Goal: Task Accomplishment & Management: Use online tool/utility

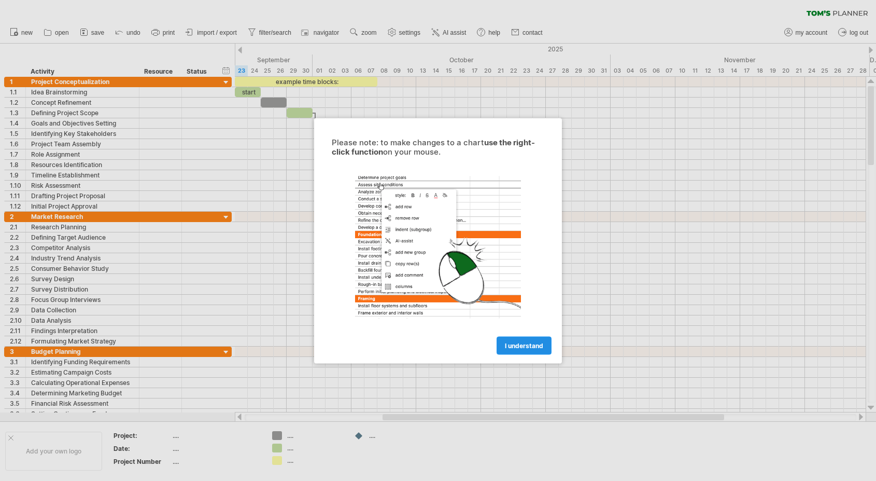
click at [533, 350] on link "I understand" at bounding box center [524, 345] width 55 height 18
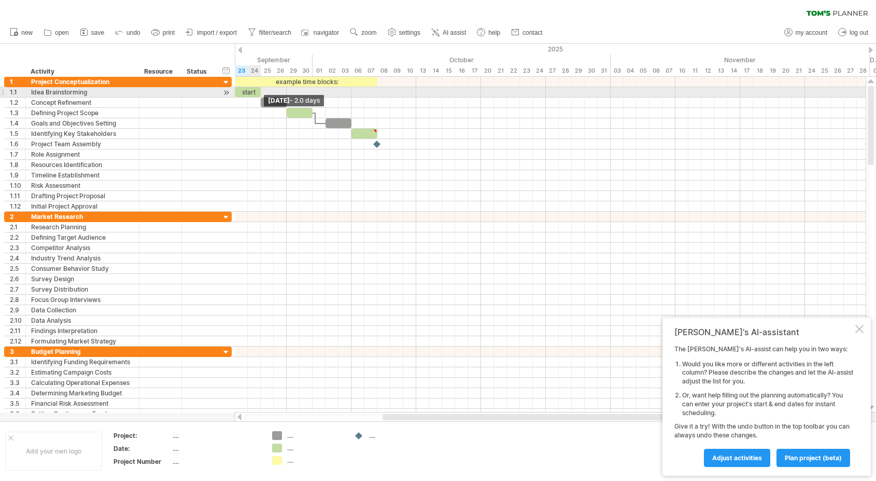
click at [260, 90] on span at bounding box center [261, 92] width 4 height 10
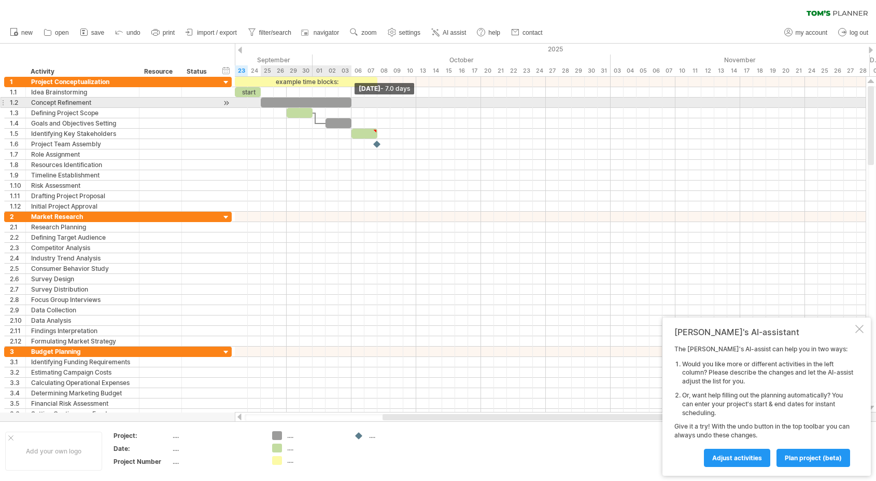
drag, startPoint x: 286, startPoint y: 102, endPoint x: 350, endPoint y: 105, distance: 63.8
click at [350, 105] on span at bounding box center [351, 102] width 4 height 10
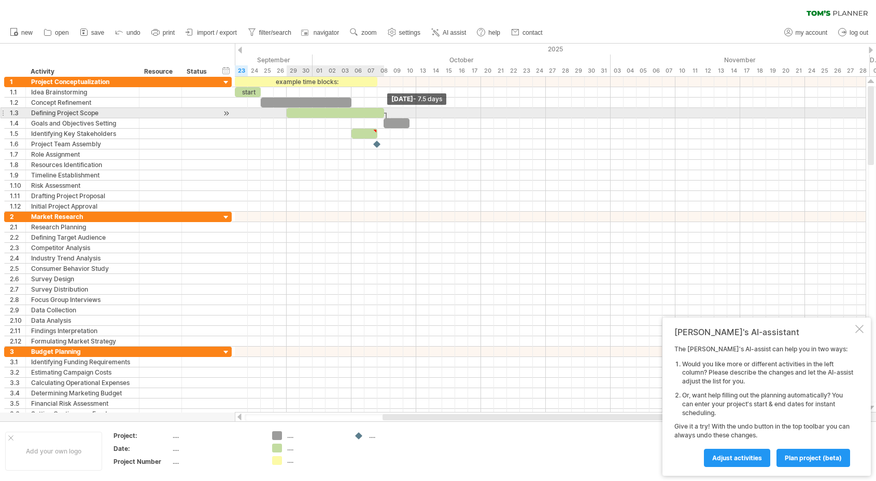
drag, startPoint x: 312, startPoint y: 115, endPoint x: 382, endPoint y: 117, distance: 70.0
click at [382, 117] on span at bounding box center [384, 113] width 4 height 10
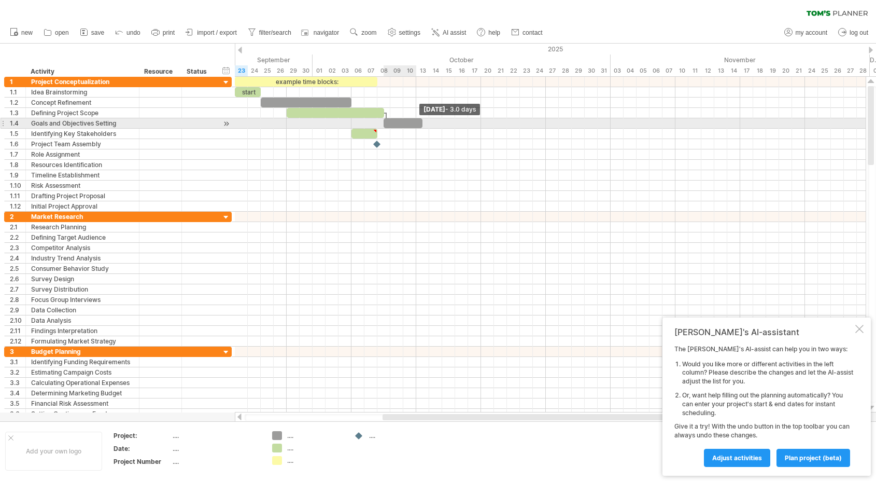
drag, startPoint x: 411, startPoint y: 121, endPoint x: 475, endPoint y: 125, distance: 64.9
click at [425, 125] on span at bounding box center [422, 123] width 4 height 10
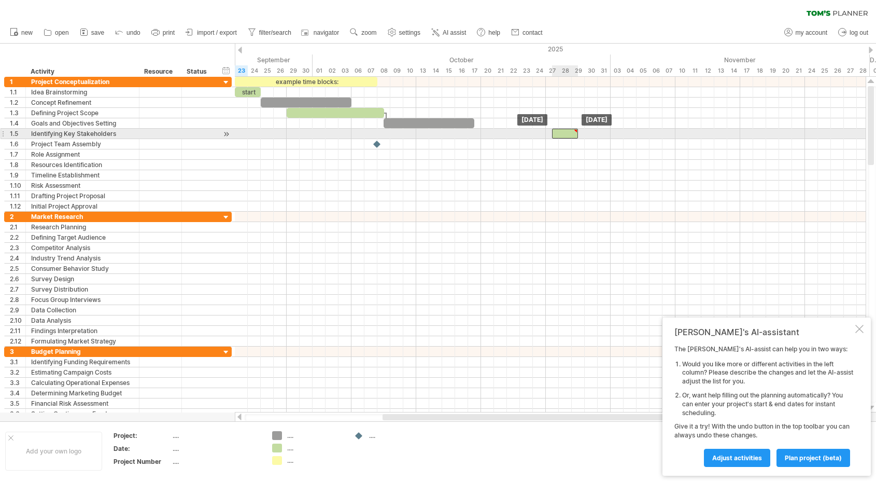
drag, startPoint x: 377, startPoint y: 132, endPoint x: 575, endPoint y: 131, distance: 198.5
click at [575, 131] on div at bounding box center [575, 131] width 5 height 5
type textarea "**********"
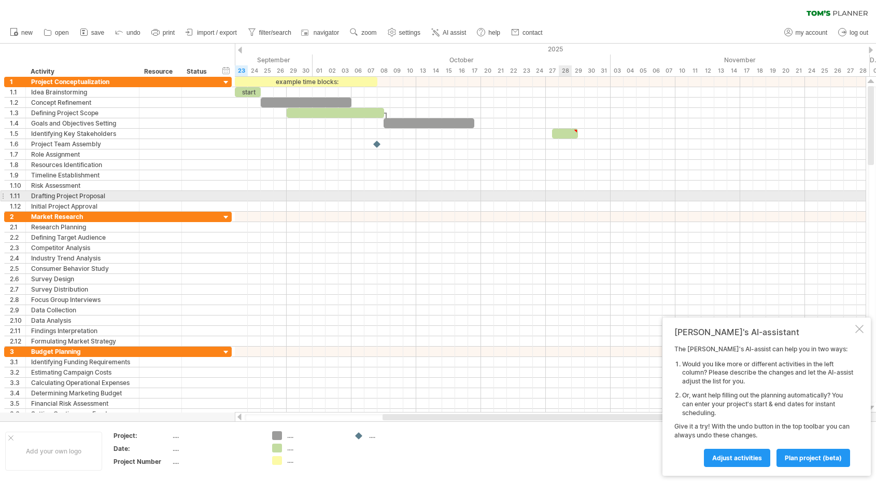
click at [565, 196] on div at bounding box center [550, 196] width 631 height 10
